Goal: Information Seeking & Learning: Find specific fact

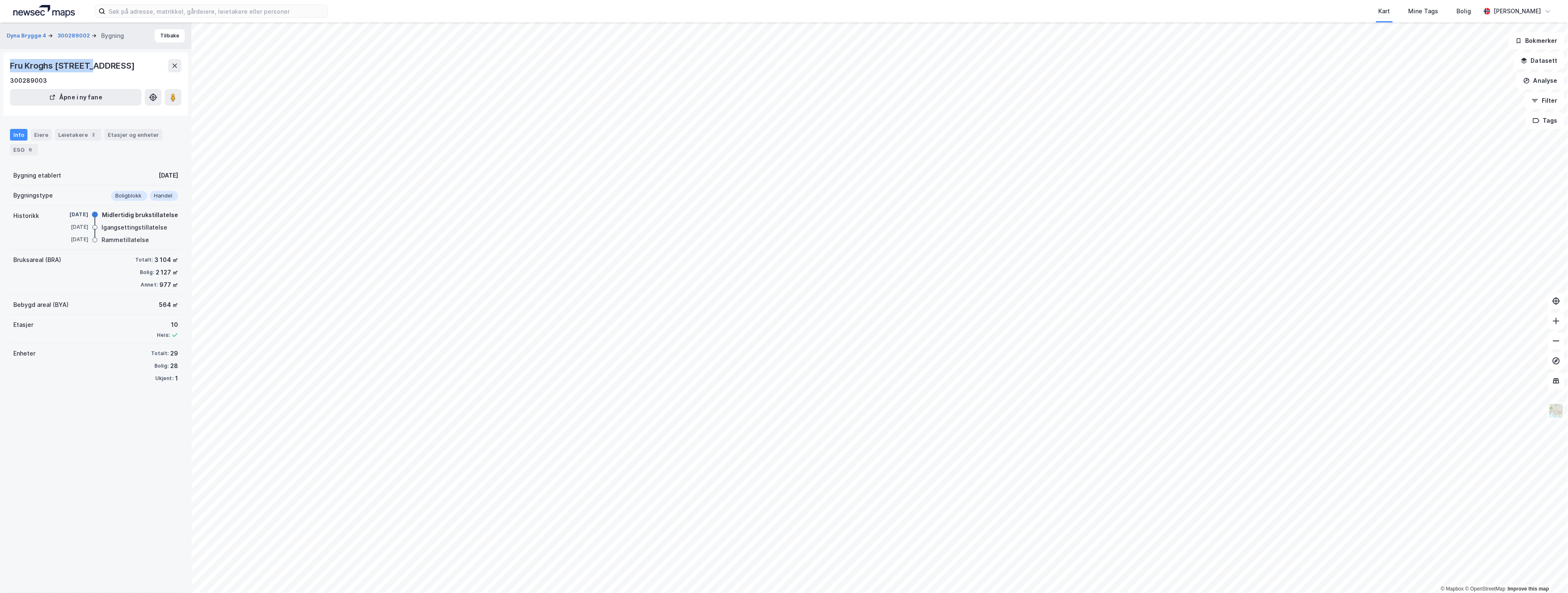
drag, startPoint x: 20, startPoint y: 66, endPoint x: 88, endPoint y: 73, distance: 68.4
click at [88, 73] on div "Fru Kroghs [STREET_ADDRESS] 300289003" at bounding box center [96, 72] width 172 height 27
copy div "Fru Kroghs brygge 1"
